Goal: Transaction & Acquisition: Purchase product/service

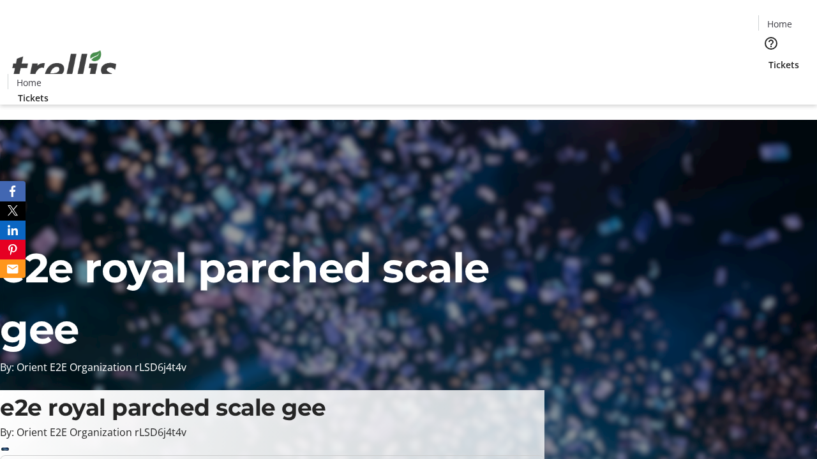
click at [768, 58] on span "Tickets" at bounding box center [783, 64] width 31 height 13
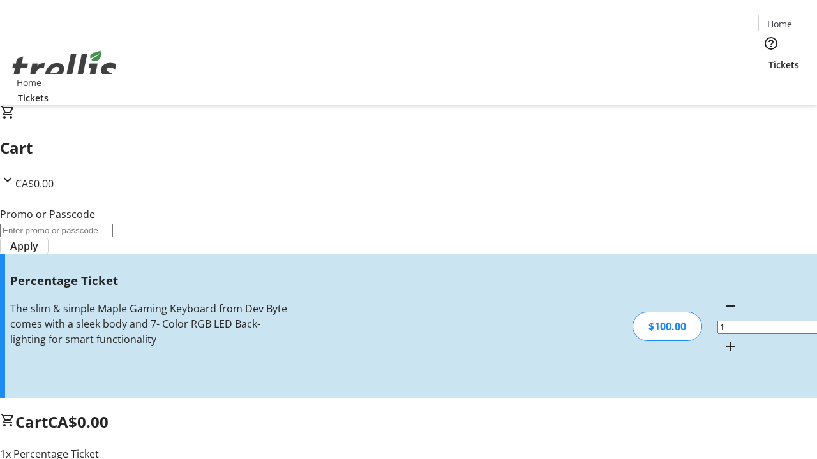
type input "FOO"
